Goal: Transaction & Acquisition: Book appointment/travel/reservation

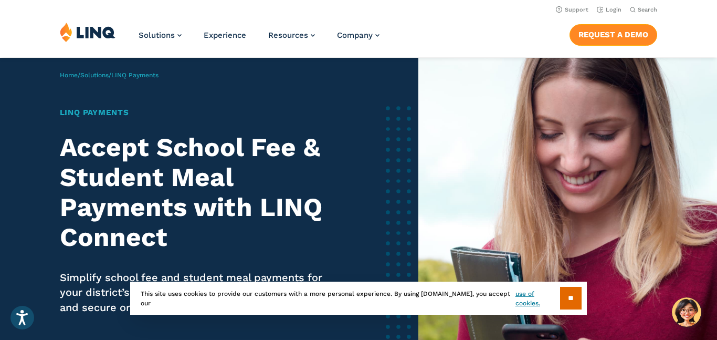
click at [587, 45] on link "Request a Demo" at bounding box center [614, 34] width 88 height 21
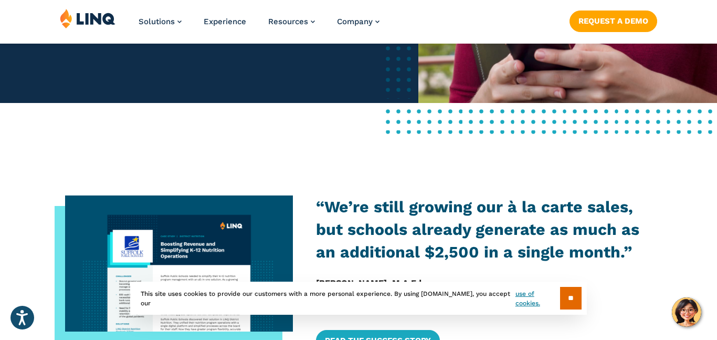
scroll to position [343, 0]
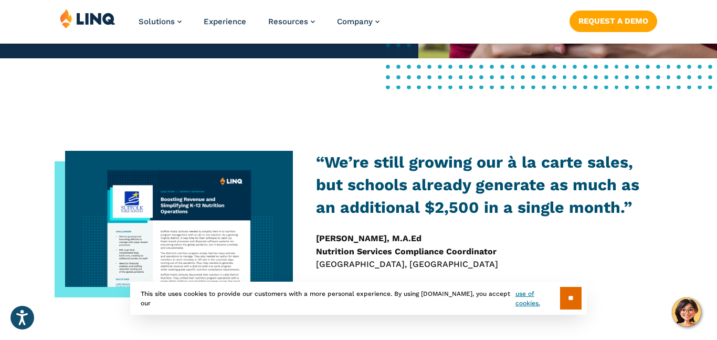
click at [552, 301] on div "** This site uses cookies to provide our customers with a more personal experie…" at bounding box center [358, 297] width 457 height 33
click at [562, 301] on input "**" at bounding box center [571, 298] width 22 height 23
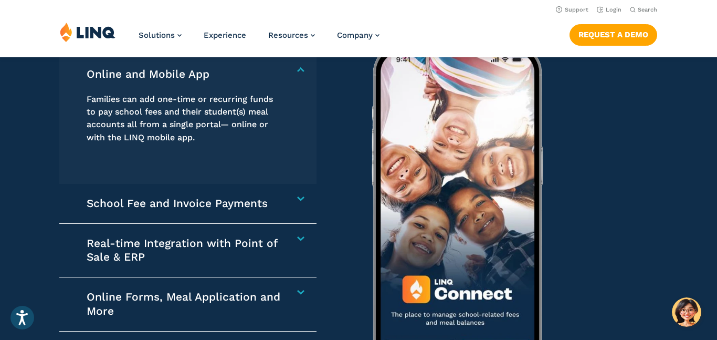
scroll to position [1452, 0]
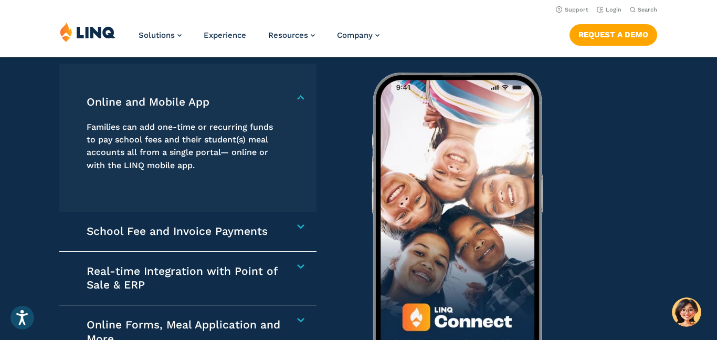
click at [226, 226] on h4 "School Fee and Invoice Payments" at bounding box center [184, 231] width 195 height 14
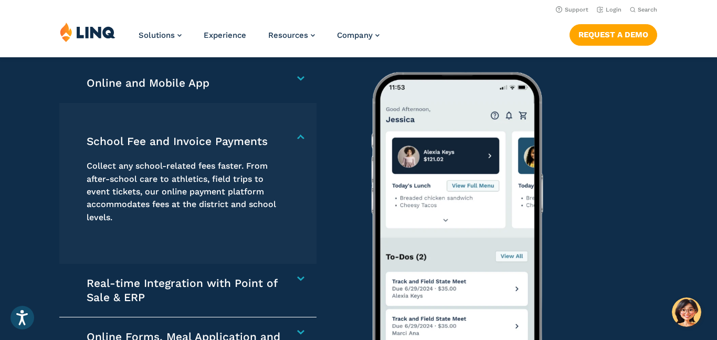
click at [227, 217] on p "Collect any school-related fees faster. From after-school care to athletics, fi…" at bounding box center [184, 192] width 195 height 64
click at [245, 109] on div "School Fee and Invoice Payments Collect any school-related fees faster. From af…" at bounding box center [187, 183] width 257 height 161
click at [251, 69] on div "Online and Mobile App Families can add one-time or recurring funds to pay schoo…" at bounding box center [187, 83] width 257 height 39
click at [249, 80] on h4 "Online and Mobile App" at bounding box center [184, 83] width 195 height 14
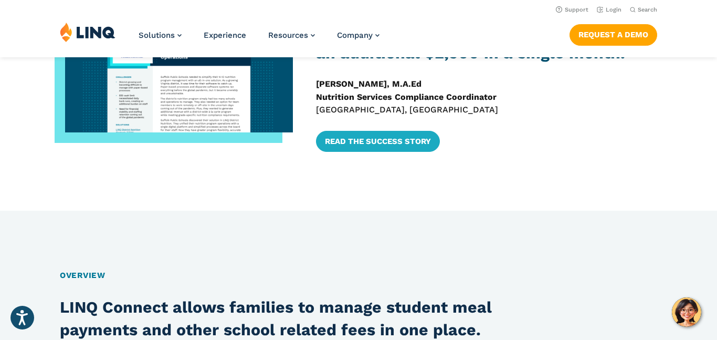
scroll to position [0, 0]
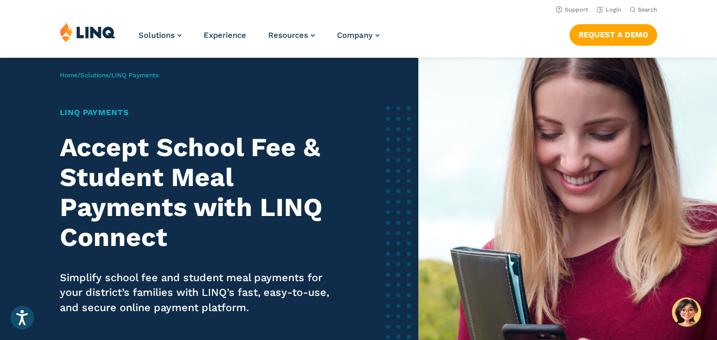
click at [116, 112] on h1 "LINQ Payments" at bounding box center [201, 113] width 283 height 12
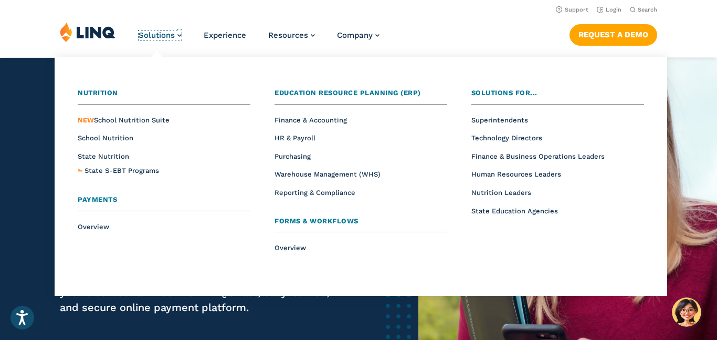
click at [159, 39] on span "Solutions" at bounding box center [157, 34] width 36 height 9
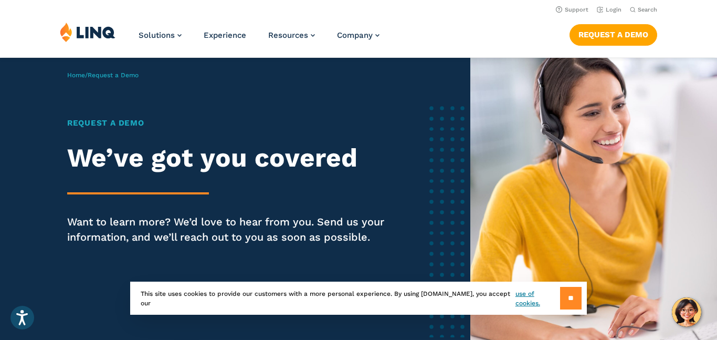
click at [565, 289] on input "**" at bounding box center [571, 298] width 22 height 23
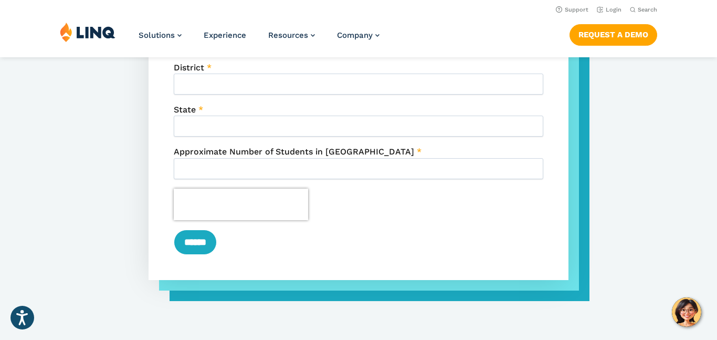
scroll to position [593, 0]
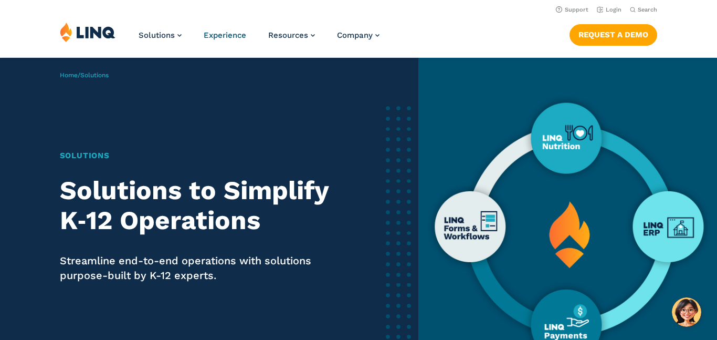
click at [240, 34] on span "Experience" at bounding box center [225, 34] width 43 height 9
